Goal: Navigation & Orientation: Understand site structure

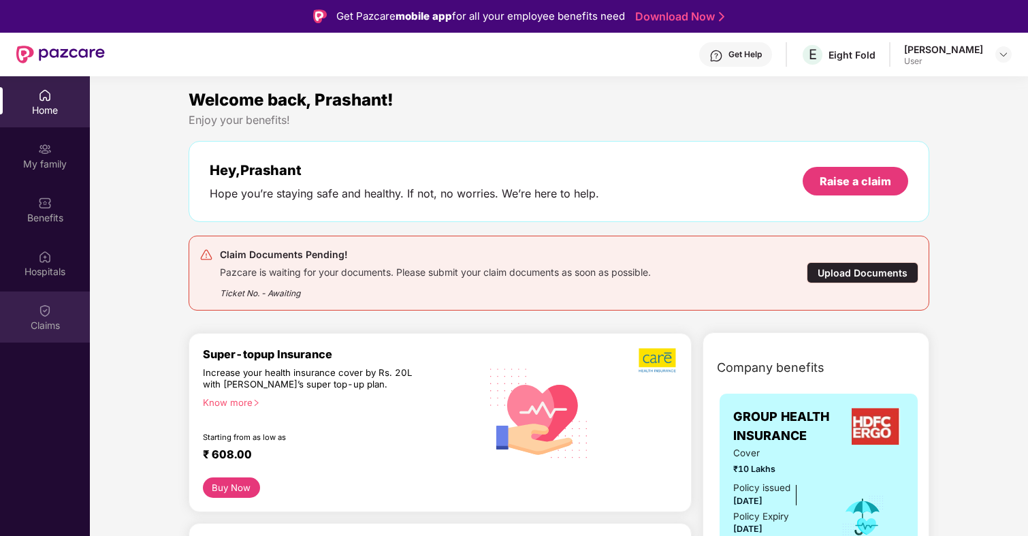
click at [65, 307] on div "Claims" at bounding box center [45, 316] width 90 height 51
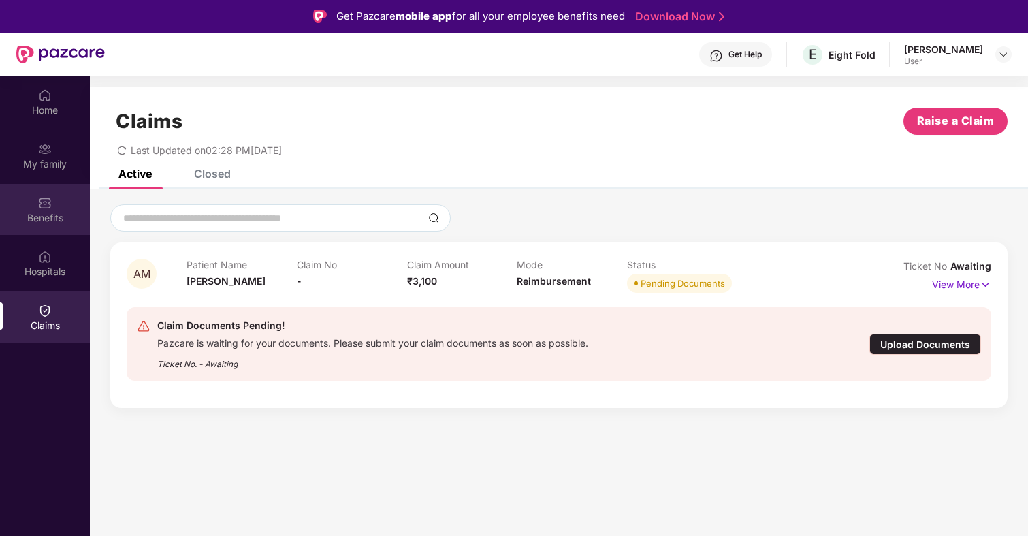
click at [46, 189] on div "Benefits" at bounding box center [45, 209] width 90 height 51
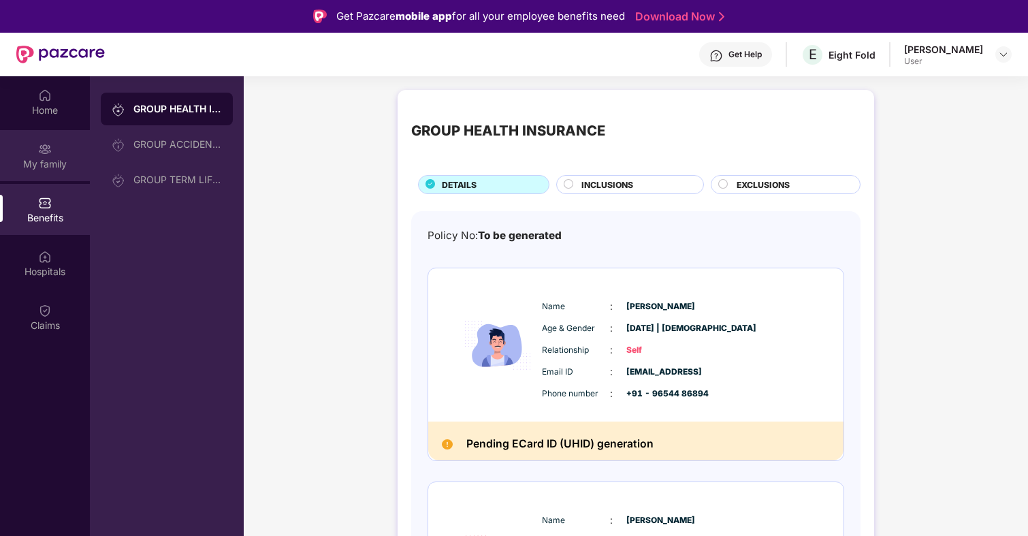
click at [46, 159] on div "My family" at bounding box center [45, 164] width 90 height 14
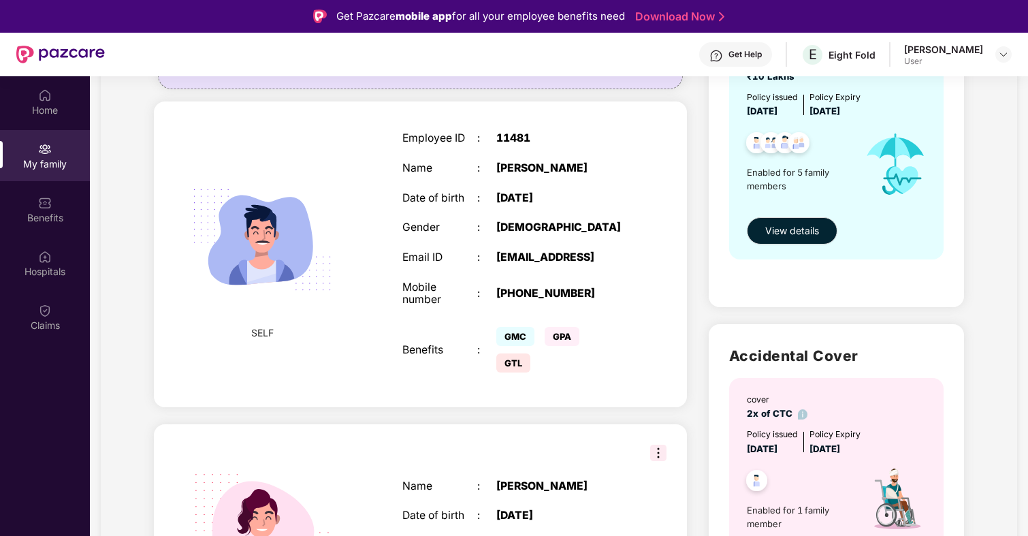
scroll to position [267, 0]
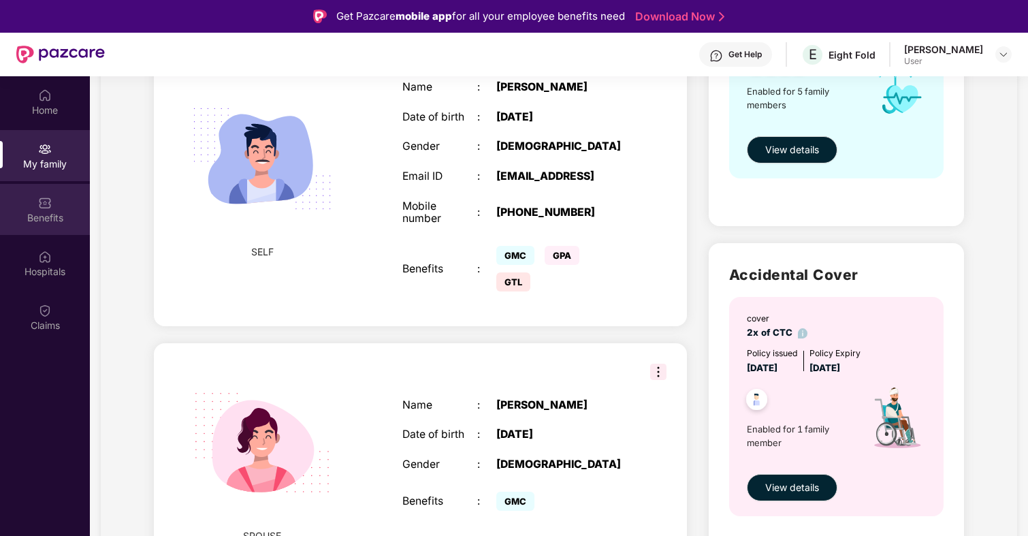
click at [50, 217] on div "Benefits" at bounding box center [45, 218] width 90 height 14
